Goal: Find contact information: Find contact information

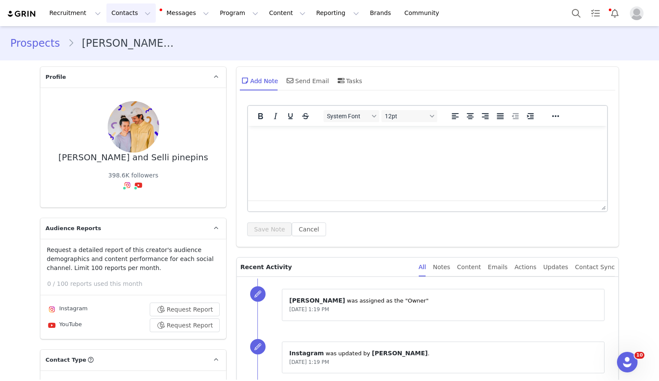
click at [121, 14] on button "Contacts Contacts" at bounding box center [130, 12] width 49 height 19
click at [117, 55] on p "Prospects" at bounding box center [119, 53] width 29 height 9
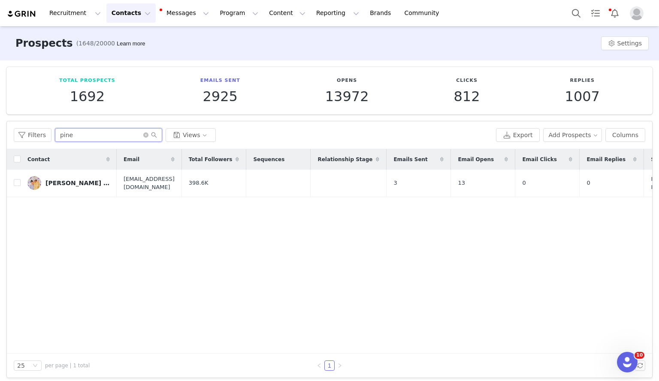
click at [98, 129] on input "pine" at bounding box center [108, 135] width 107 height 14
type input "geschichtsfenster"
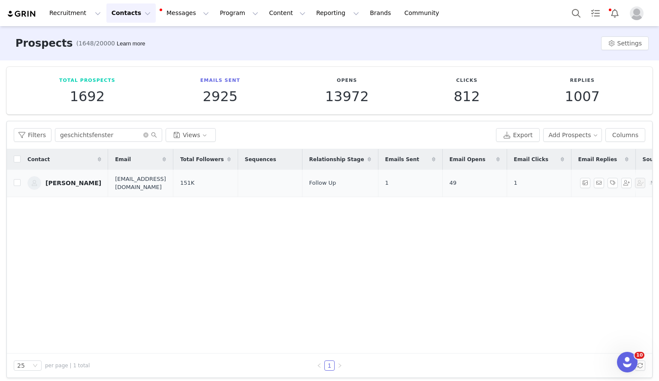
click at [92, 180] on div "[PERSON_NAME]" at bounding box center [73, 183] width 56 height 7
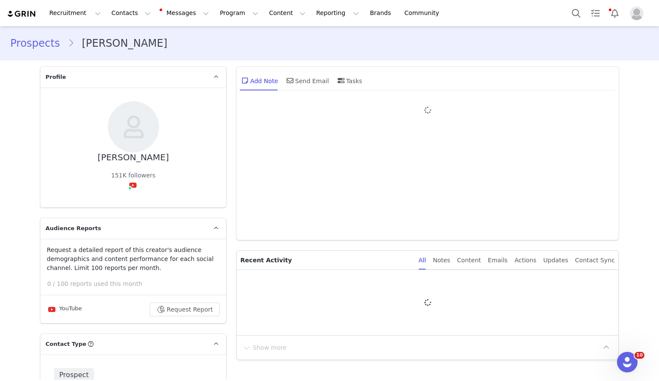
type input "+1 ([GEOGRAPHIC_DATA])"
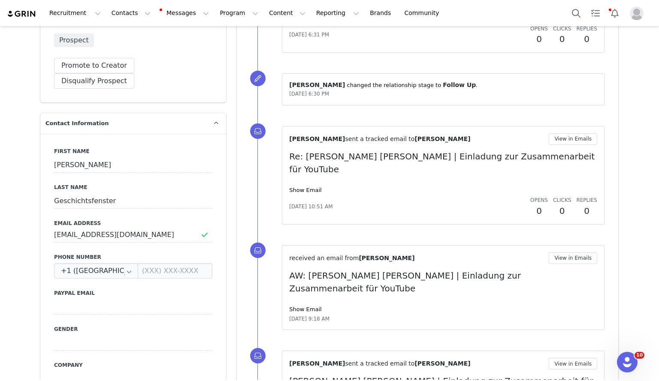
scroll to position [554, 0]
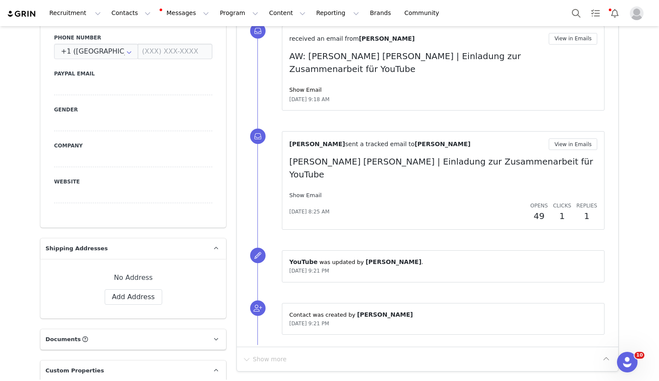
click at [296, 192] on link "Show Email" at bounding box center [305, 195] width 32 height 6
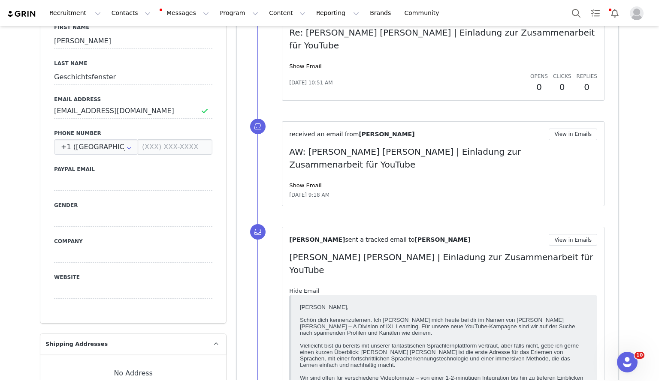
scroll to position [458, 0]
click at [306, 182] on div "Show Email" at bounding box center [443, 186] width 308 height 9
click at [306, 183] on link "Show Email" at bounding box center [305, 186] width 32 height 6
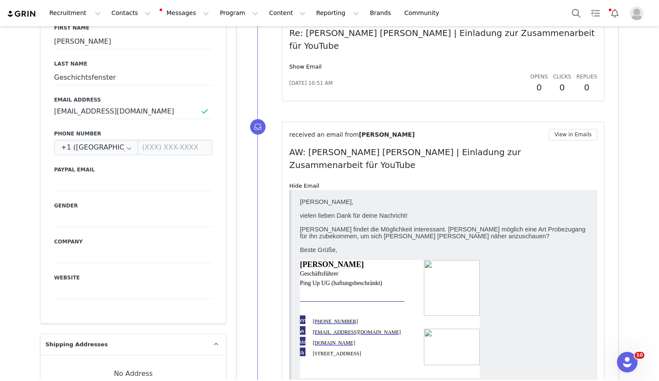
scroll to position [363, 0]
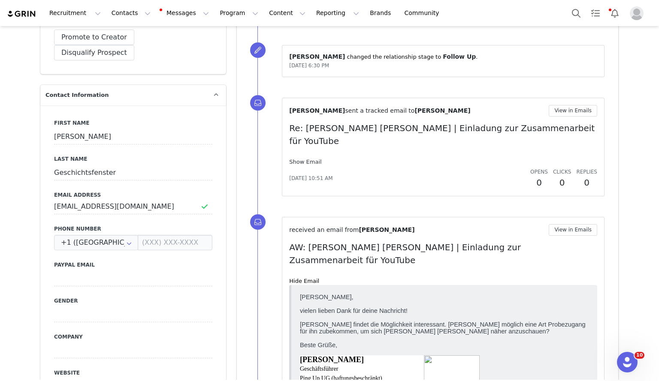
click at [309, 159] on link "Show Email" at bounding box center [305, 162] width 32 height 6
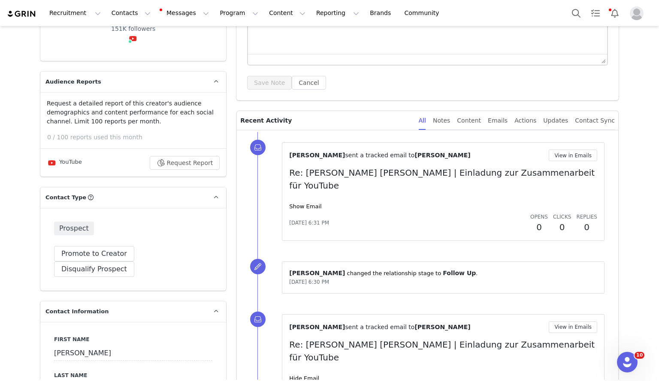
scroll to position [146, 0]
click at [306, 204] on link "Show Email" at bounding box center [305, 207] width 32 height 6
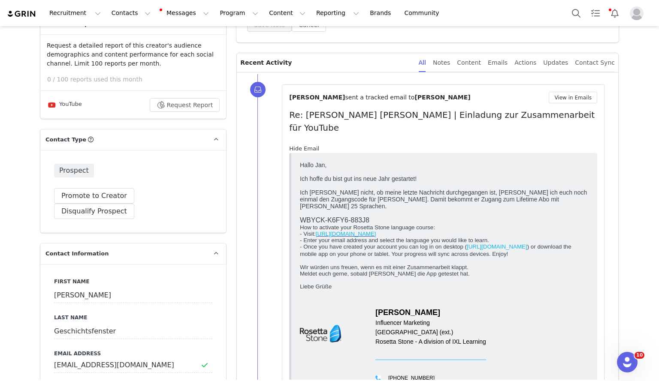
scroll to position [112, 0]
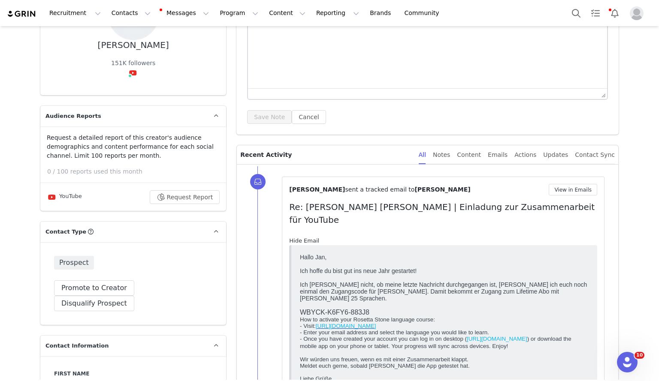
click at [303, 238] on link "Hide Email" at bounding box center [304, 241] width 30 height 6
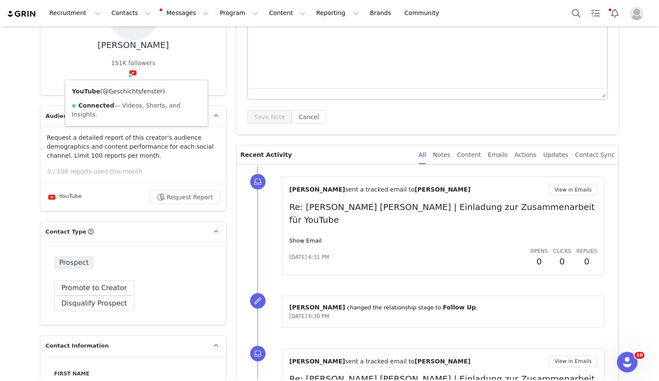
click at [129, 91] on link "@Geschichtsfenster" at bounding box center [132, 91] width 60 height 7
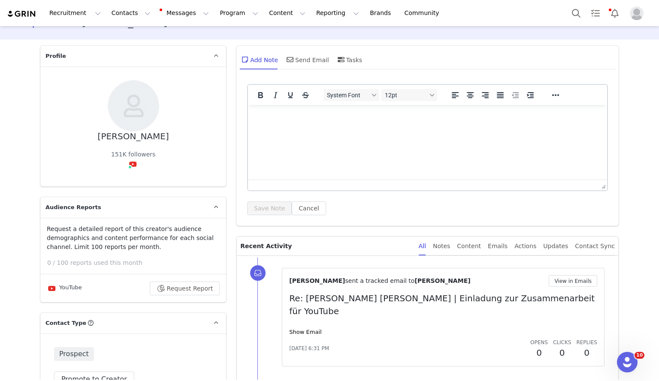
scroll to position [0, 0]
